Goal: Task Accomplishment & Management: Complete application form

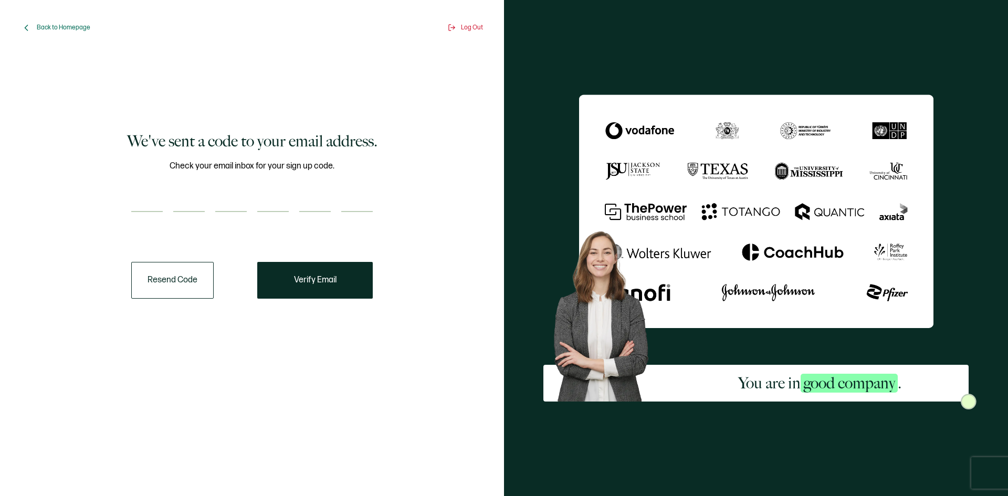
click at [151, 201] on input "number" at bounding box center [147, 201] width 32 height 21
paste input "2"
type input "2"
type input "6"
type input "7"
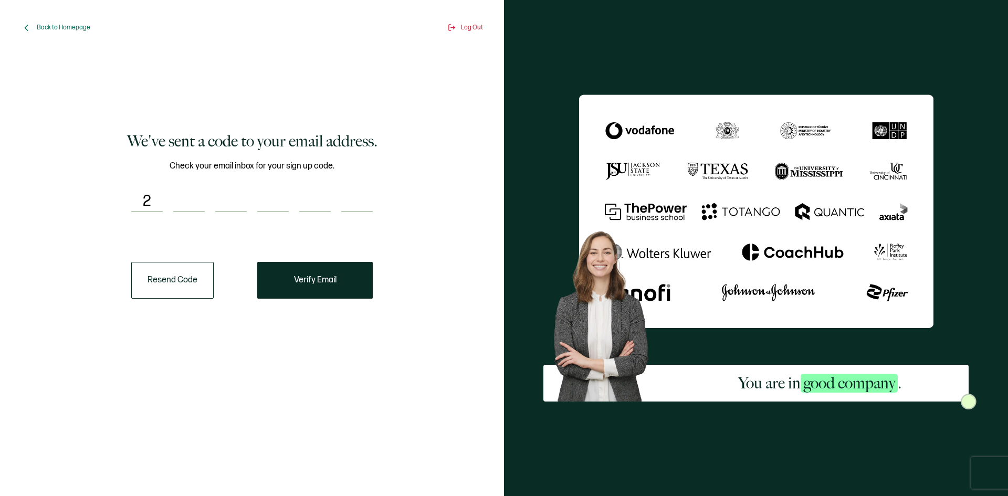
type input "5"
type input "8"
click at [309, 279] on span "Verify Email" at bounding box center [315, 280] width 43 height 8
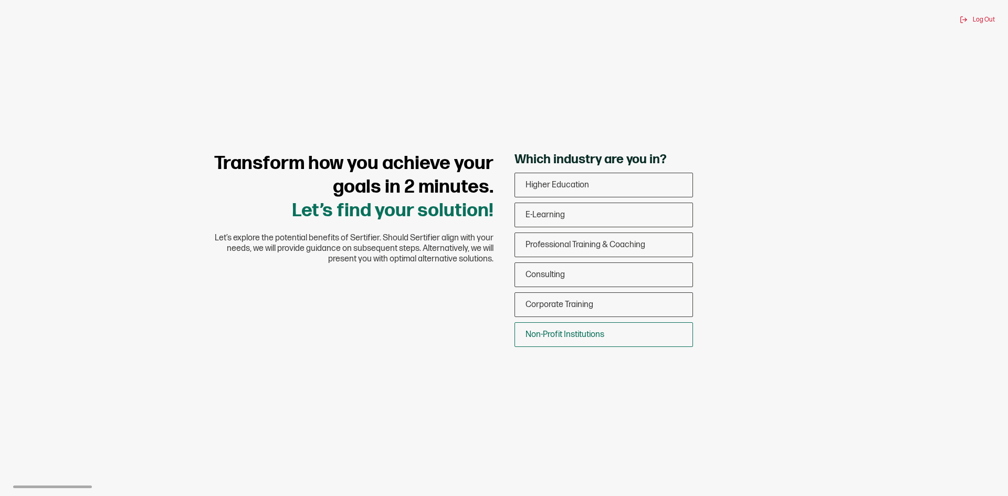
click at [660, 337] on div "Non-Profit Institutions" at bounding box center [604, 335] width 178 height 25
click at [0, 0] on input "Non-Profit Institutions" at bounding box center [0, 0] width 0 height 0
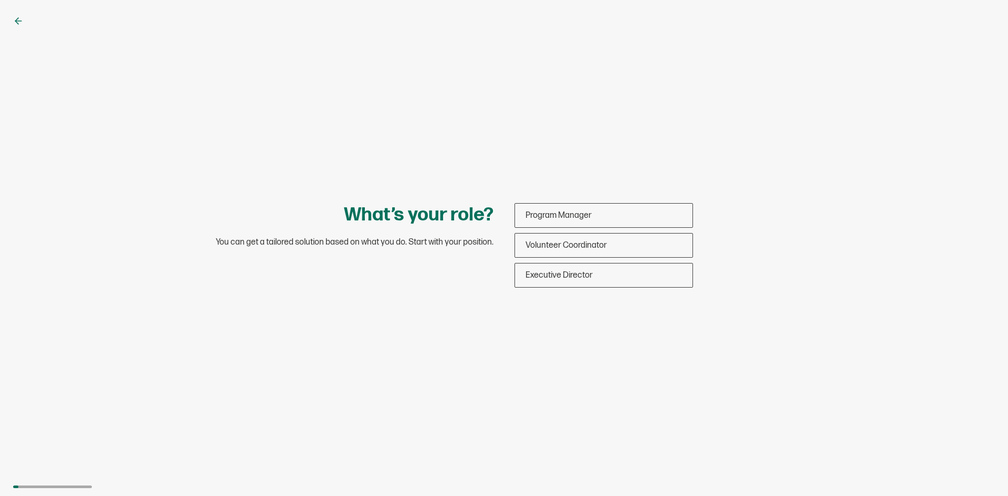
click at [19, 38] on div "What’s your role? You can get a tailored solution based on what you do. Start w…" at bounding box center [504, 248] width 1008 height 496
click at [19, 32] on div "What’s your role? You can get a tailored solution based on what you do. Start w…" at bounding box center [504, 248] width 1008 height 496
click at [19, 25] on icon at bounding box center [18, 21] width 11 height 11
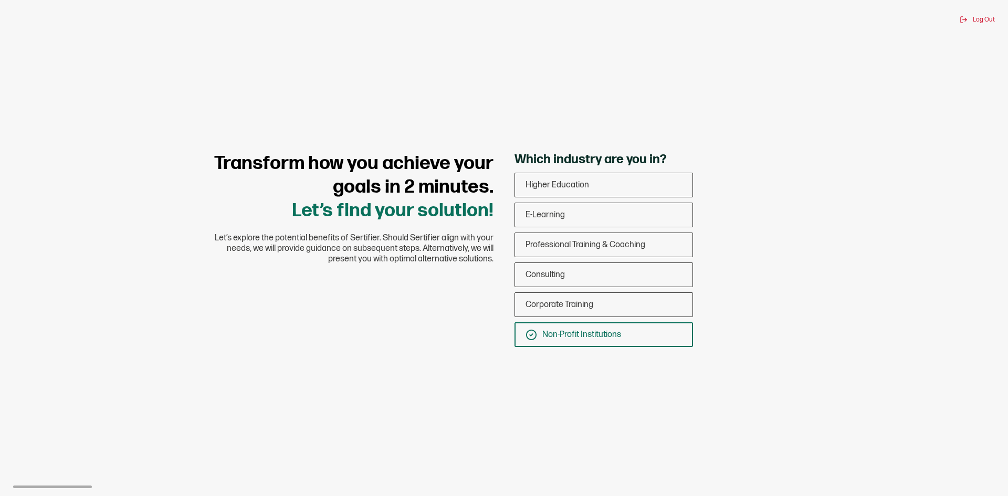
click at [19, 25] on div "Log Out Transform how you achieve your goals in 2 minutes. Let’s find your solu…" at bounding box center [504, 248] width 1008 height 496
click at [407, 66] on div "Log Out Transform how you achieve your goals in 2 minutes. Let’s find your solu…" at bounding box center [504, 248] width 1008 height 496
click at [619, 336] on span "Non-Profit Institutions" at bounding box center [582, 335] width 79 height 10
click at [0, 0] on input "Non-Profit Institutions" at bounding box center [0, 0] width 0 height 0
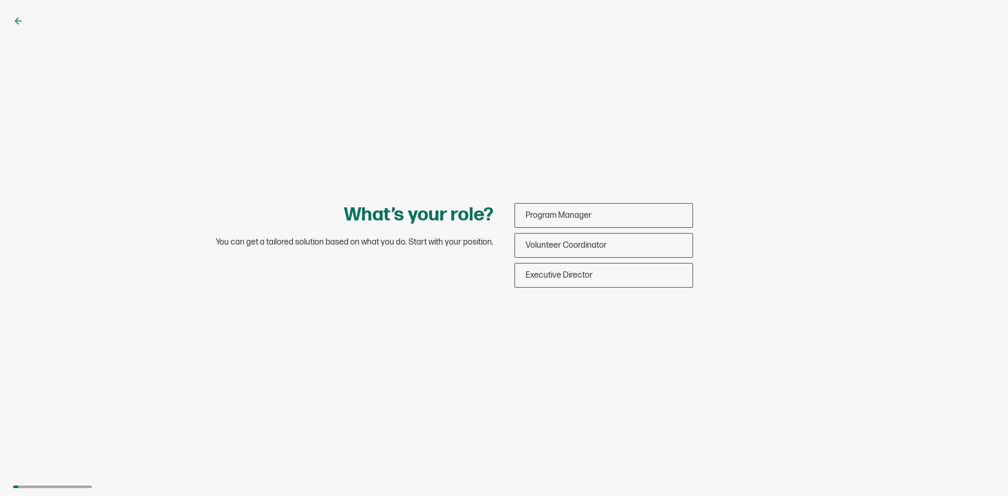
click at [18, 29] on div "What’s your role? You can get a tailored solution based on what you do. Start w…" at bounding box center [504, 248] width 1008 height 496
click at [18, 20] on icon at bounding box center [18, 21] width 11 height 11
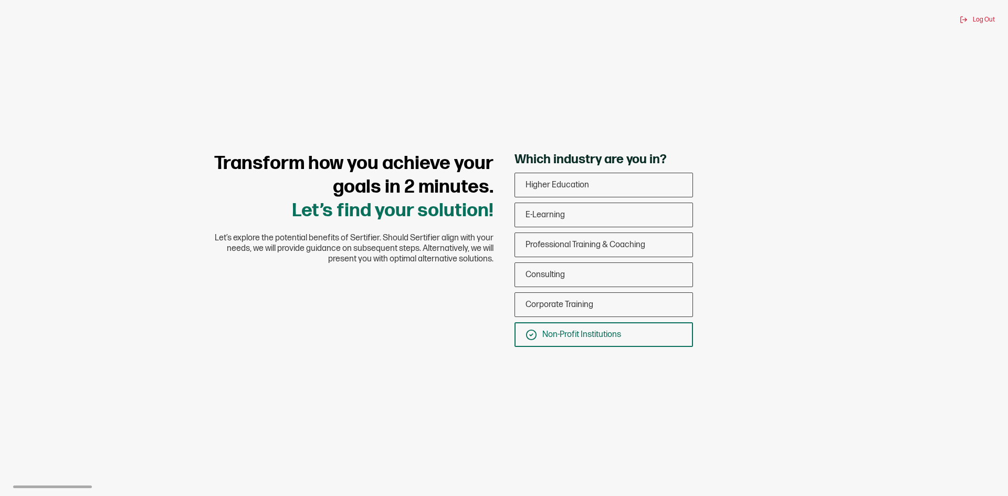
click at [636, 328] on div "Non-Profit Institutions" at bounding box center [604, 335] width 178 height 25
click at [0, 0] on input "Non-Profit Institutions" at bounding box center [0, 0] width 0 height 0
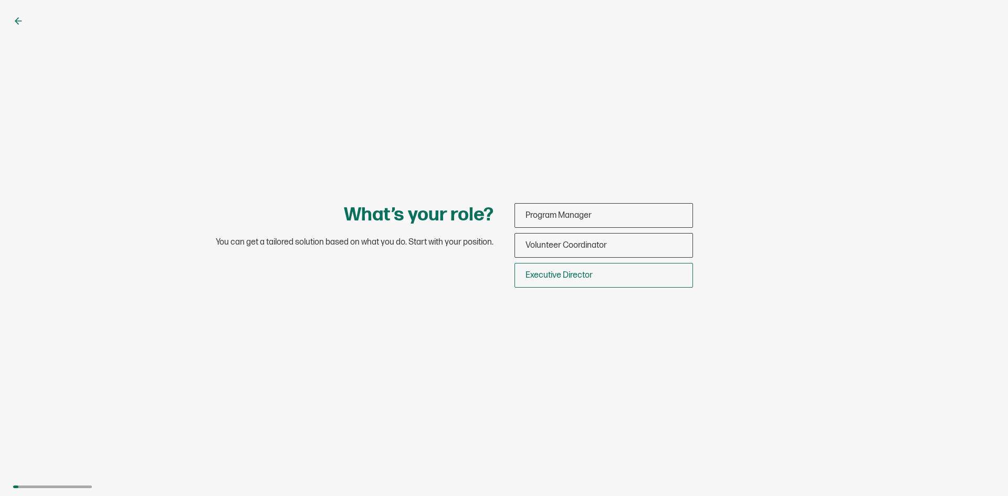
click at [678, 284] on div "Executive Director" at bounding box center [604, 275] width 178 height 25
click at [0, 0] on input "Executive Director" at bounding box center [0, 0] width 0 height 0
click at [682, 270] on div "Executive Director" at bounding box center [604, 275] width 178 height 25
click at [0, 0] on input "Executive Director" at bounding box center [0, 0] width 0 height 0
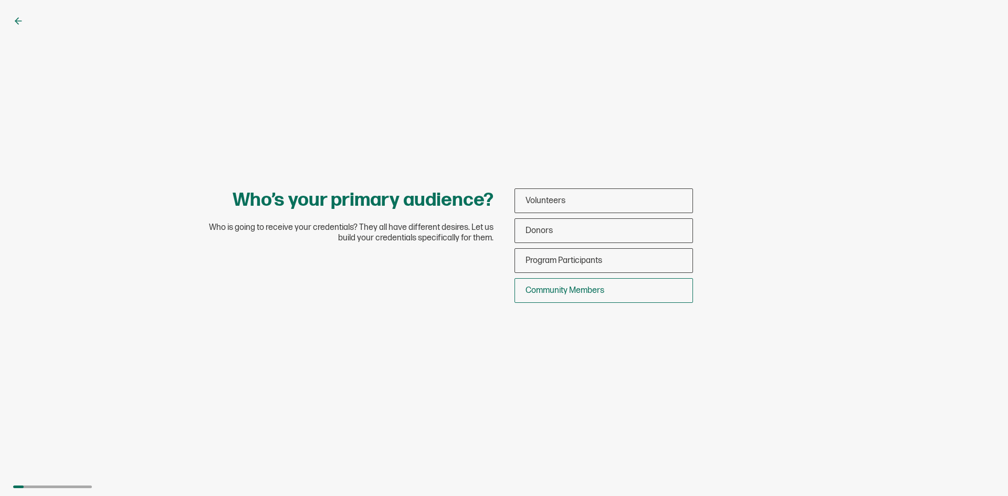
click at [637, 292] on div "Community Members" at bounding box center [604, 290] width 178 height 25
click at [0, 0] on input "Community Members" at bounding box center [0, 0] width 0 height 0
